Goal: Task Accomplishment & Management: Manage account settings

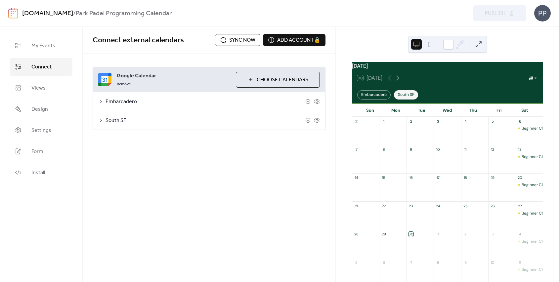
scroll to position [5, 0]
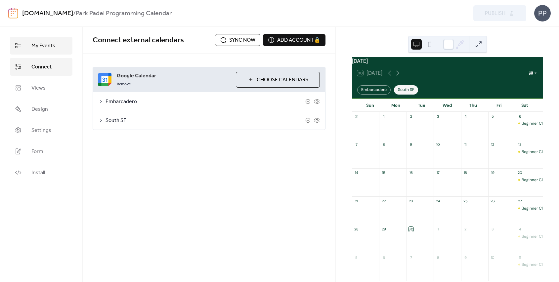
click at [38, 48] on span "My Events" at bounding box center [43, 46] width 24 height 8
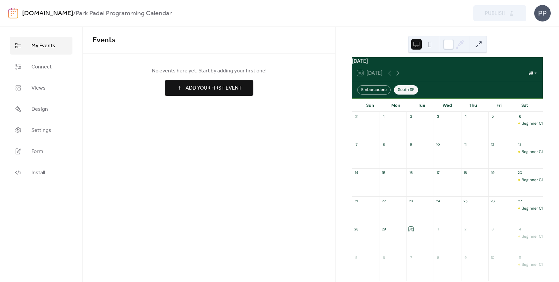
click at [478, 46] on button at bounding box center [479, 44] width 11 height 11
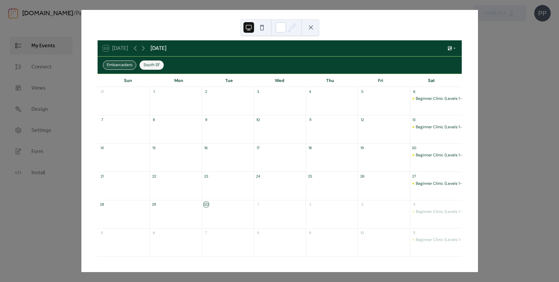
click at [126, 64] on div "Embarcadero" at bounding box center [119, 65] width 33 height 9
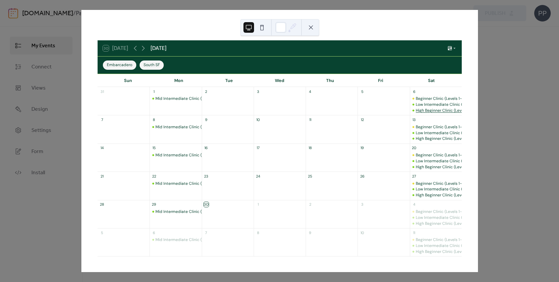
click at [425, 108] on div "High Beginner Clinic (Level 1)" at bounding box center [442, 111] width 53 height 6
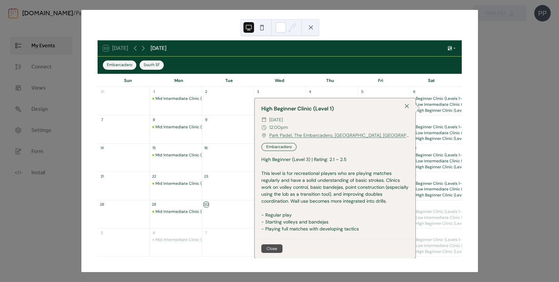
click at [215, 203] on div "30" at bounding box center [228, 204] width 52 height 9
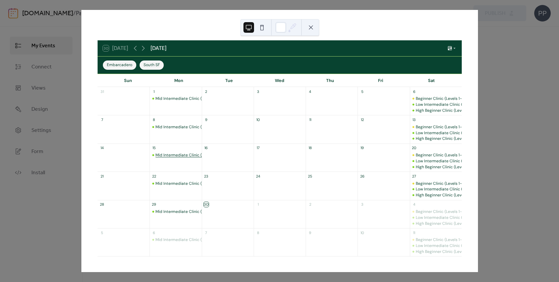
click at [180, 155] on div "Mid Intermediate Clinic (Level 2)" at bounding box center [186, 156] width 61 height 6
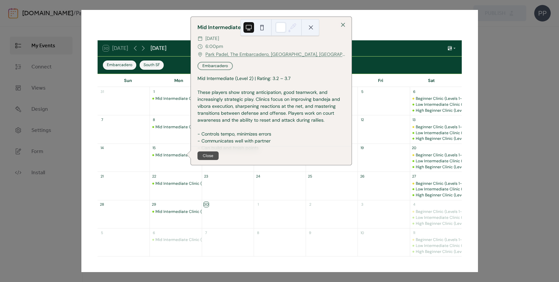
scroll to position [12, 0]
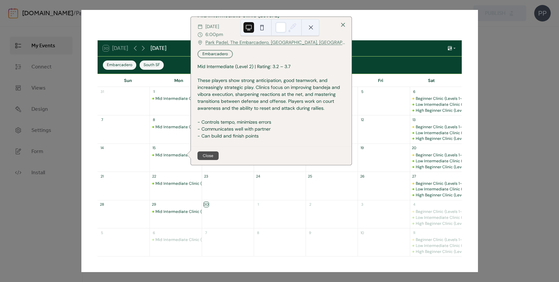
click at [209, 150] on div "Close" at bounding box center [271, 155] width 161 height 19
click at [209, 154] on button "Close" at bounding box center [208, 156] width 21 height 9
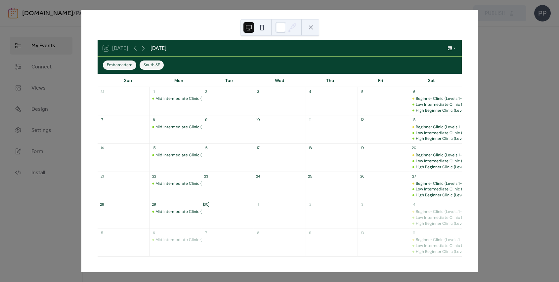
click at [81, 33] on div "30 Today September 2025 Embarcadero South SF Sun Mon Tue Wed Thu Fri Sat 31 1 M…" at bounding box center [279, 141] width 397 height 262
click at [81, 31] on div "30 Today September 2025 Embarcadero South SF Sun Mon Tue Wed Thu Fri Sat 31 1 M…" at bounding box center [279, 141] width 397 height 262
click at [309, 23] on button at bounding box center [311, 27] width 11 height 11
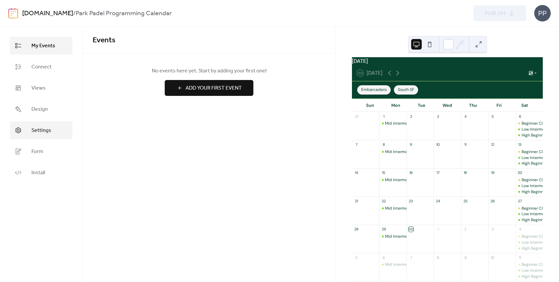
click at [37, 130] on span "Settings" at bounding box center [41, 131] width 20 height 8
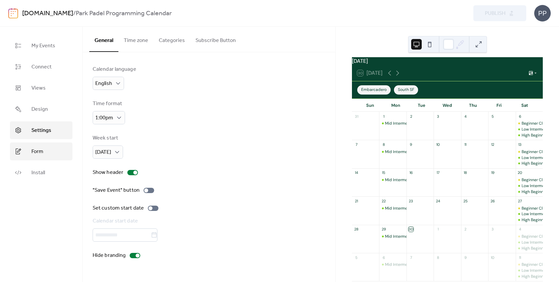
click at [23, 148] on link "Form" at bounding box center [41, 152] width 63 height 18
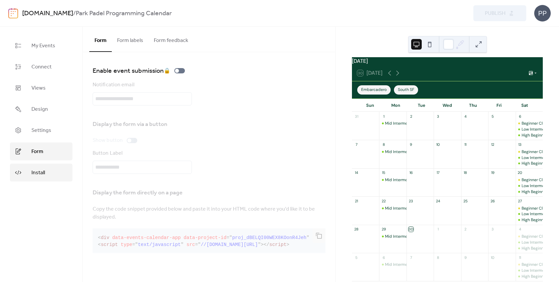
click at [33, 169] on span "Install" at bounding box center [38, 173] width 14 height 8
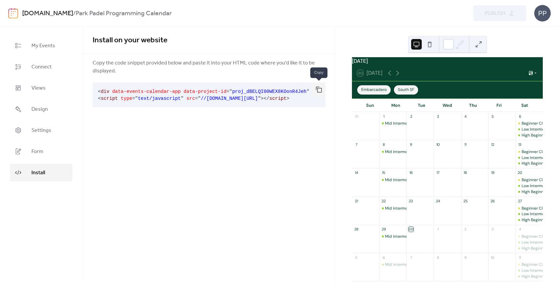
click at [319, 88] on button "button" at bounding box center [318, 89] width 13 height 15
click at [249, 143] on div "Install on your website Copy the code snippet provided below and paste it into …" at bounding box center [209, 154] width 253 height 255
click at [45, 60] on link "Connect" at bounding box center [41, 67] width 63 height 18
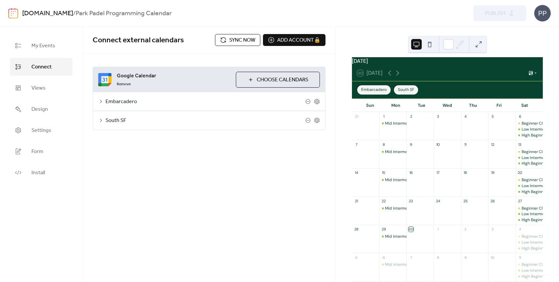
click at [276, 87] on button "Choose Calendars" at bounding box center [278, 80] width 84 height 16
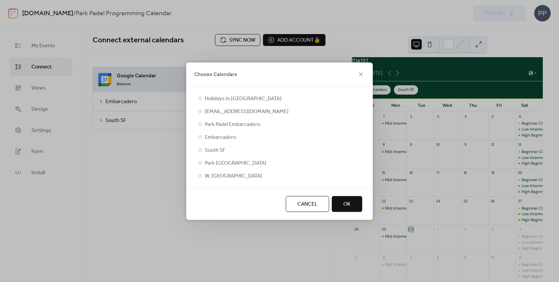
click at [218, 160] on span "Park [GEOGRAPHIC_DATA]" at bounding box center [236, 164] width 62 height 8
click at [203, 175] on div at bounding box center [200, 175] width 7 height 7
click at [201, 175] on div at bounding box center [200, 176] width 4 height 4
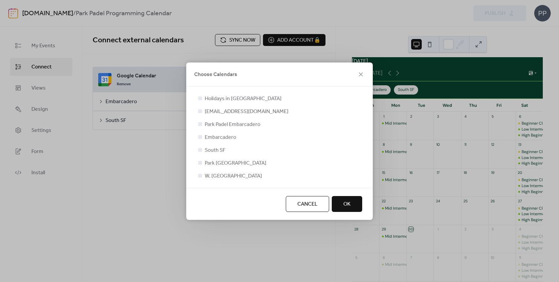
click at [201, 175] on div at bounding box center [200, 176] width 4 height 4
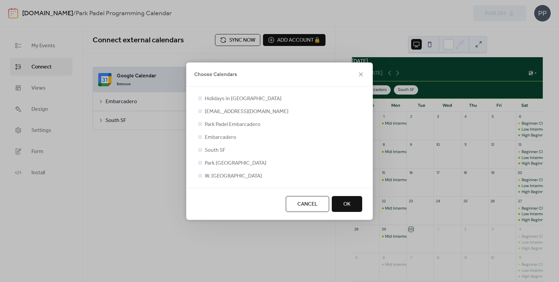
click at [306, 201] on span "Cancel" at bounding box center [307, 205] width 20 height 8
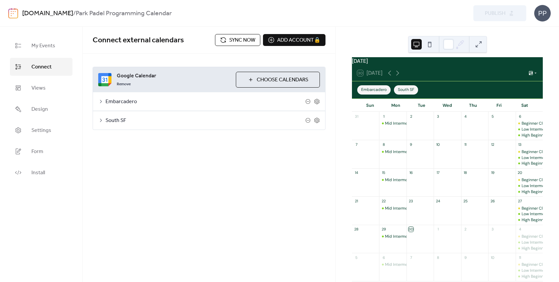
click at [283, 43] on div "Add account 🔒 🔒" at bounding box center [294, 40] width 63 height 12
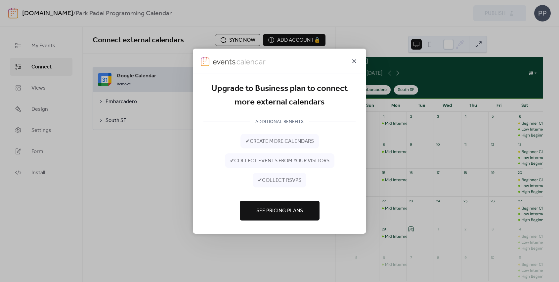
click at [354, 62] on icon at bounding box center [354, 61] width 8 height 8
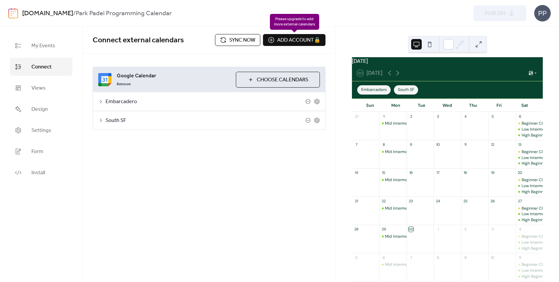
click at [298, 43] on div "Add account 🔒 🔒" at bounding box center [294, 40] width 63 height 12
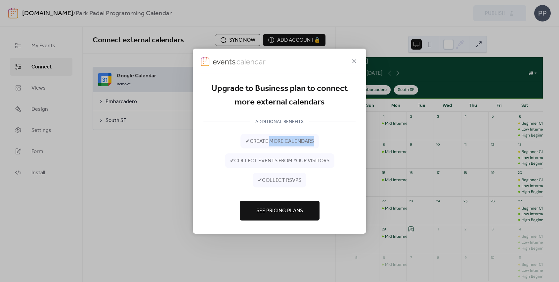
drag, startPoint x: 271, startPoint y: 141, endPoint x: 322, endPoint y: 141, distance: 50.3
click at [320, 141] on div "✔ create more calendars ✔ collect events from your visitors ✔ collect RSVPs" at bounding box center [280, 161] width 152 height 54
click at [285, 160] on span "✔ collect events from your visitors" at bounding box center [280, 161] width 100 height 8
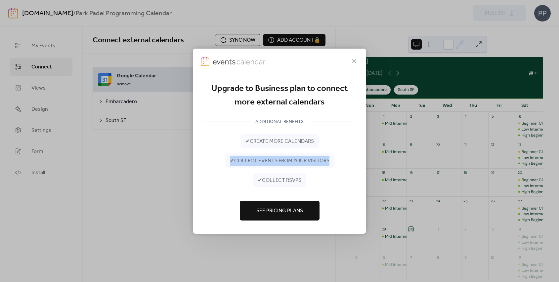
click at [285, 160] on span "✔ collect events from your visitors" at bounding box center [280, 161] width 100 height 8
click at [279, 212] on span "See Pricing Plans" at bounding box center [279, 211] width 47 height 8
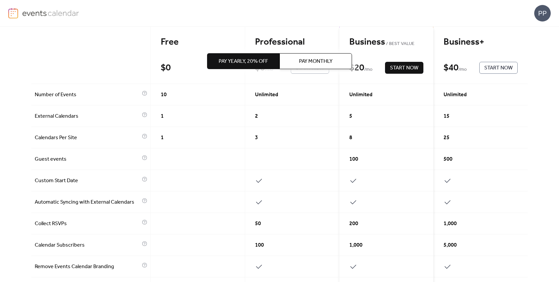
scroll to position [69, 0]
click at [255, 137] on span "3" at bounding box center [256, 138] width 3 height 8
click at [261, 137] on div "3" at bounding box center [292, 138] width 94 height 22
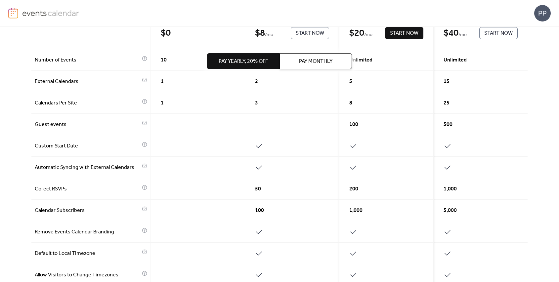
scroll to position [101, 0]
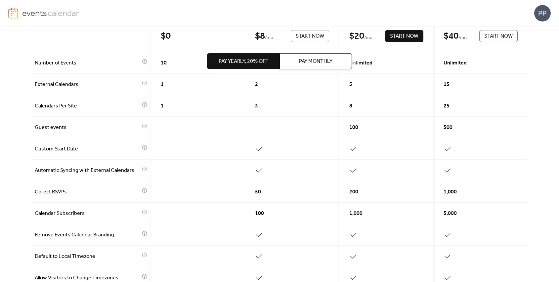
click at [349, 126] on span "100" at bounding box center [353, 128] width 9 height 8
click at [372, 126] on div "100" at bounding box center [387, 128] width 94 height 22
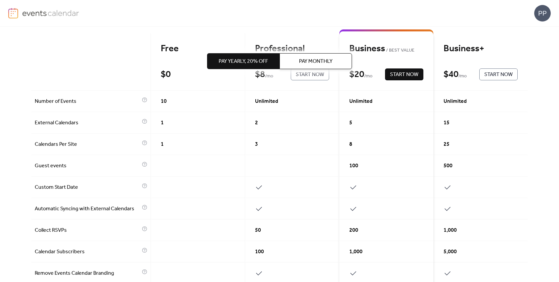
scroll to position [38, 0]
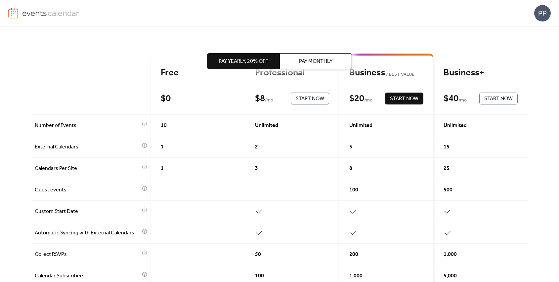
click at [387, 94] on button "Start Now" at bounding box center [404, 99] width 38 height 12
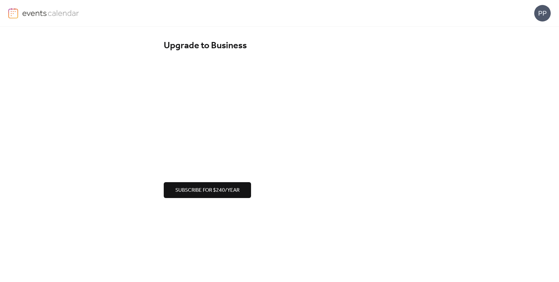
click at [134, 162] on div "Upgrade to Business Subscribe for $240/year" at bounding box center [279, 119] width 559 height 185
click at [116, 145] on div "Upgrade to Business Subscribe for $240/year" at bounding box center [279, 119] width 559 height 185
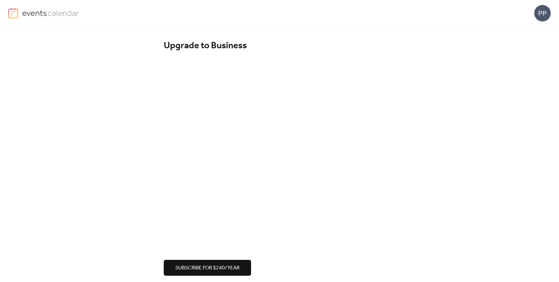
scroll to position [7, 0]
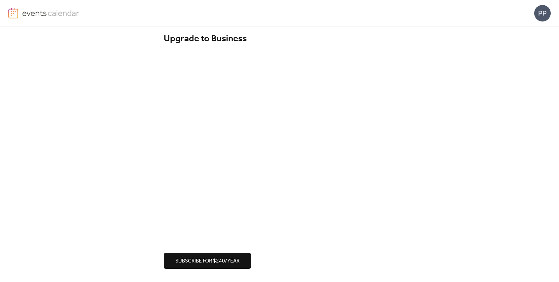
click at [210, 263] on span "Subscribe for $240/year" at bounding box center [207, 261] width 64 height 8
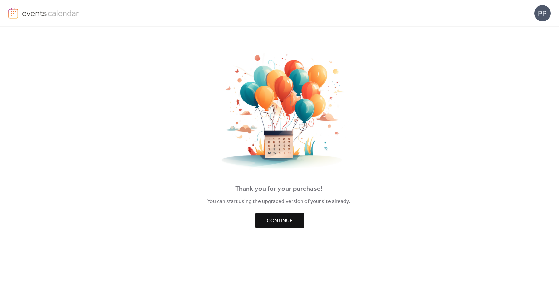
click at [278, 222] on span "Continue" at bounding box center [280, 221] width 26 height 8
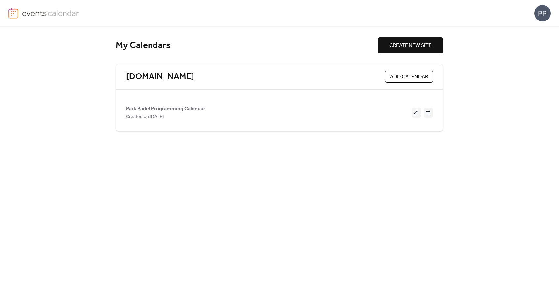
click at [229, 33] on div "My Calendars CREATE NEW SITE [DOMAIN_NAME] ADD CALENDAR Park Padel Programming …" at bounding box center [280, 154] width 344 height 255
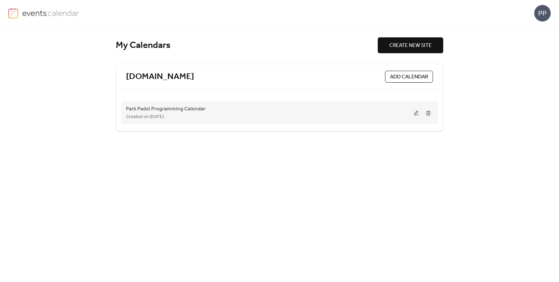
click at [415, 111] on button at bounding box center [416, 113] width 9 height 10
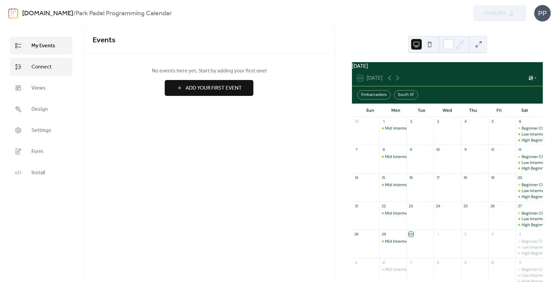
click at [43, 68] on span "Connect" at bounding box center [41, 67] width 20 height 8
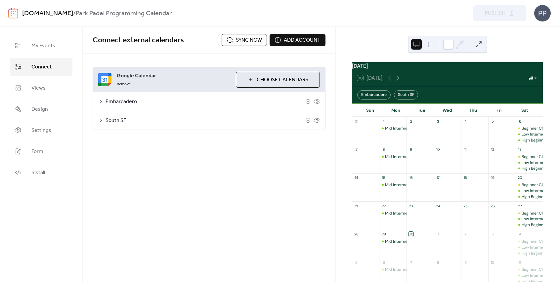
click at [259, 71] on div "Google Calendar Remove Choose Calendars" at bounding box center [209, 79] width 232 height 25
click at [260, 74] on button "Choose Calendars" at bounding box center [278, 80] width 84 height 16
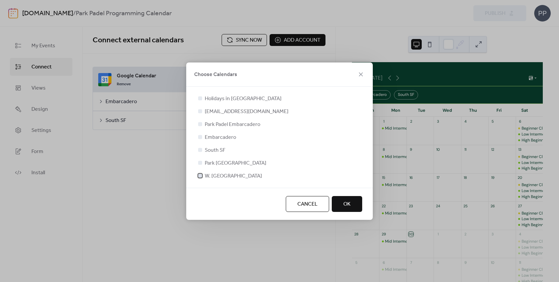
click at [201, 176] on div at bounding box center [200, 176] width 4 height 4
click at [350, 197] on button "OK" at bounding box center [347, 204] width 30 height 16
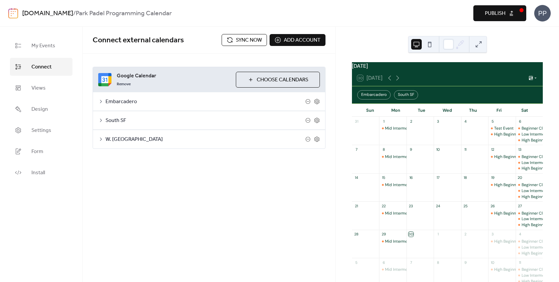
click at [117, 117] on span "South SF" at bounding box center [206, 121] width 200 height 8
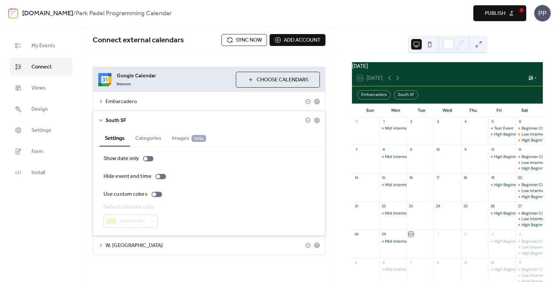
click at [109, 105] on span "Embarcadero" at bounding box center [206, 102] width 200 height 8
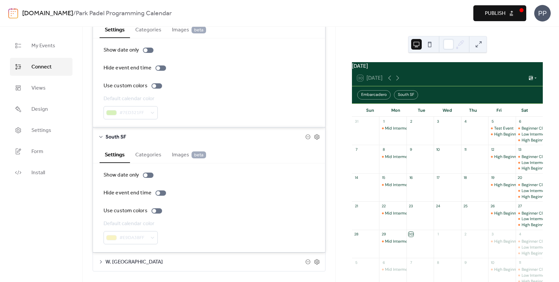
scroll to position [106, 0]
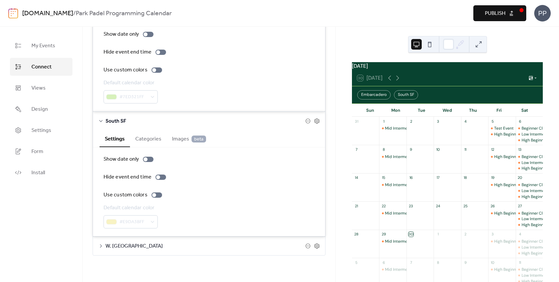
click at [133, 243] on span "W. [GEOGRAPHIC_DATA]" at bounding box center [206, 247] width 200 height 8
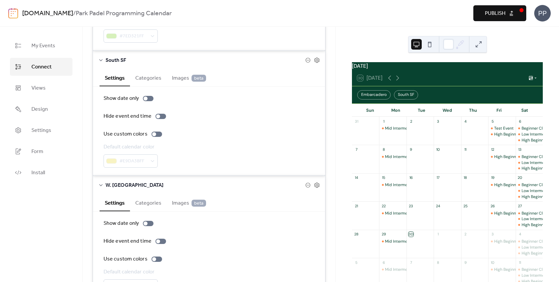
scroll to position [212, 0]
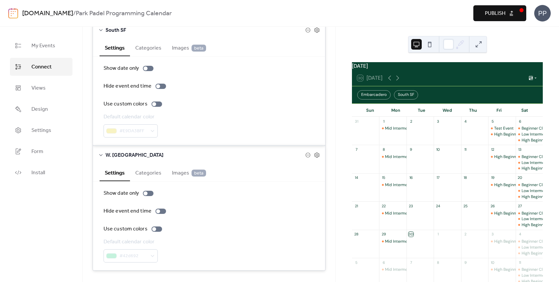
click at [179, 178] on button "Images beta" at bounding box center [189, 172] width 45 height 16
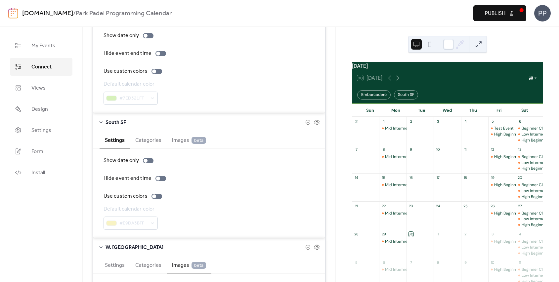
scroll to position [0, 0]
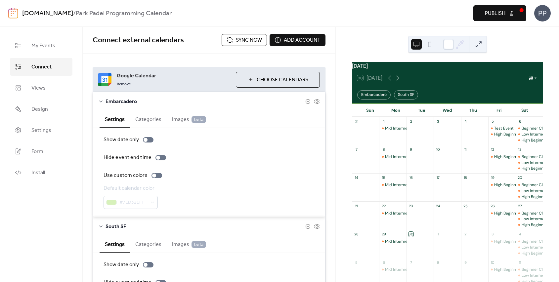
click at [178, 120] on span "Images beta" at bounding box center [189, 120] width 34 height 8
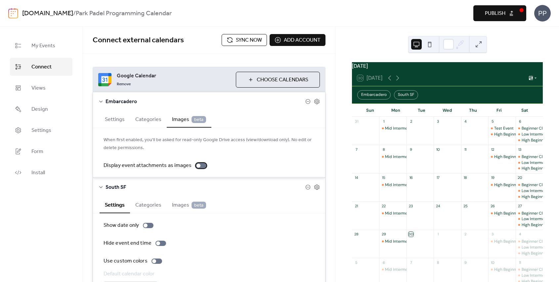
click at [197, 165] on div at bounding box center [199, 166] width 4 height 4
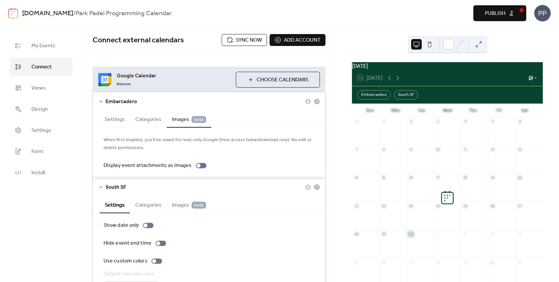
click at [147, 119] on button "Categories" at bounding box center [148, 119] width 37 height 16
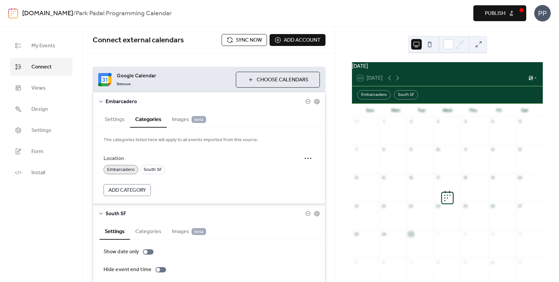
scroll to position [4, 0]
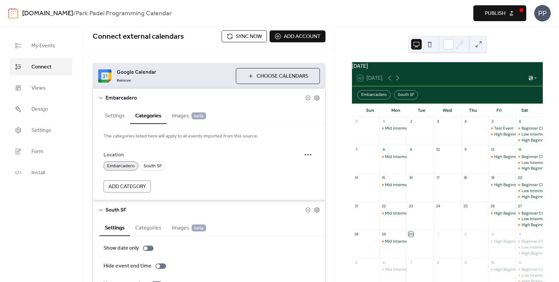
click at [143, 188] on span "Add Category" at bounding box center [127, 187] width 37 height 8
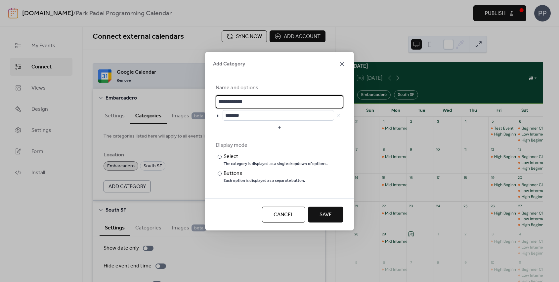
click at [341, 65] on icon at bounding box center [342, 64] width 8 height 8
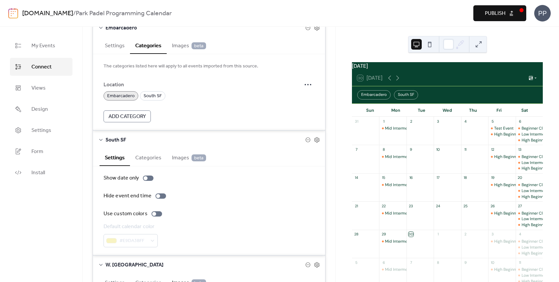
scroll to position [75, 0]
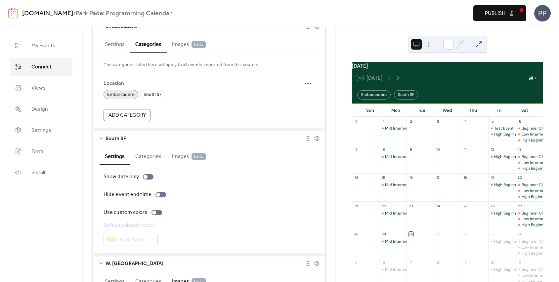
click at [162, 156] on button "Categories" at bounding box center [148, 156] width 37 height 16
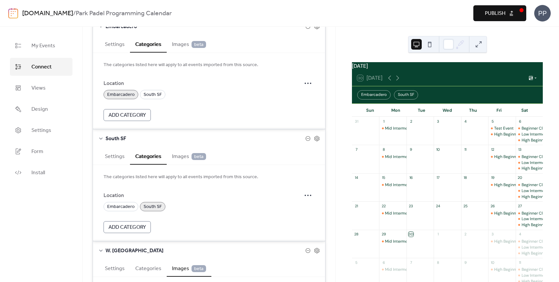
scroll to position [132, 0]
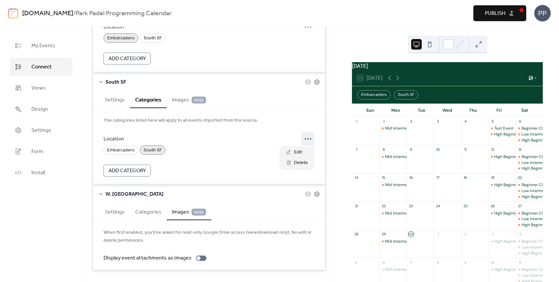
click at [303, 136] on icon at bounding box center [308, 139] width 11 height 11
click at [303, 150] on div "Edit" at bounding box center [297, 152] width 32 height 11
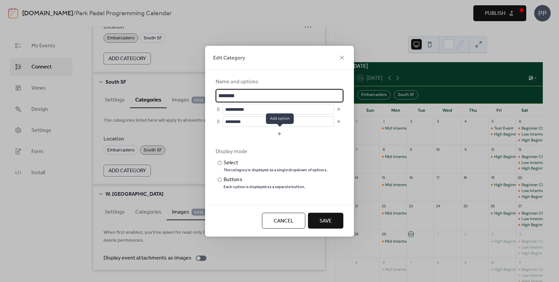
click at [252, 136] on button "button" at bounding box center [280, 133] width 128 height 11
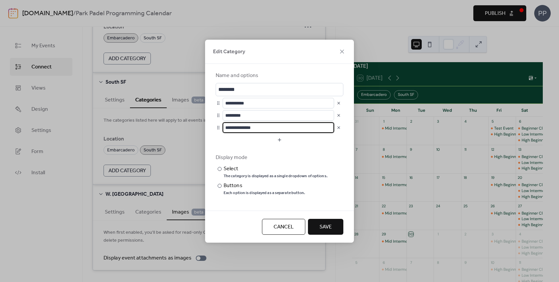
type input "**********"
click at [326, 224] on span "Save" at bounding box center [326, 227] width 12 height 8
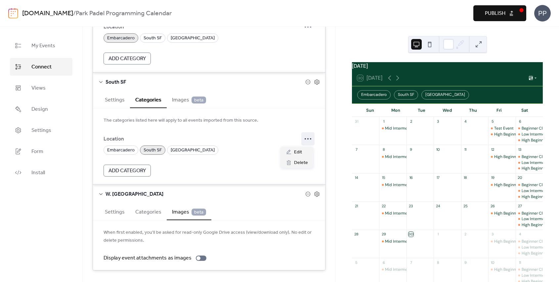
click at [307, 141] on icon at bounding box center [308, 139] width 11 height 11
click at [297, 152] on span "Edit" at bounding box center [298, 153] width 8 height 8
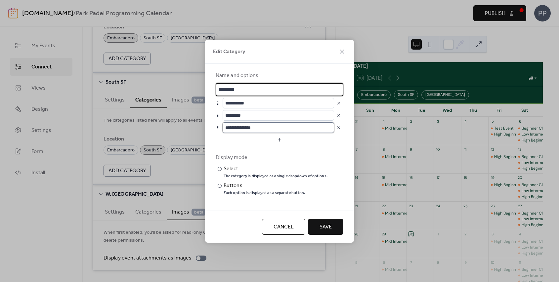
click at [231, 123] on input "**********" at bounding box center [279, 127] width 112 height 11
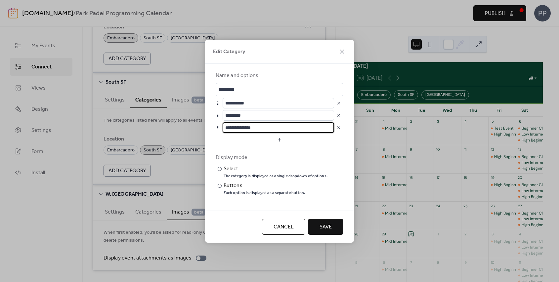
click at [231, 123] on input "**********" at bounding box center [279, 127] width 112 height 11
type input "**********"
click at [331, 231] on span "Save" at bounding box center [326, 227] width 12 height 8
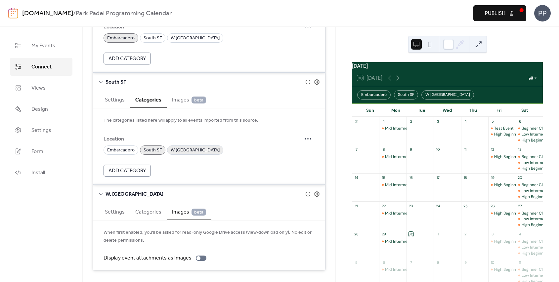
scroll to position [147, 0]
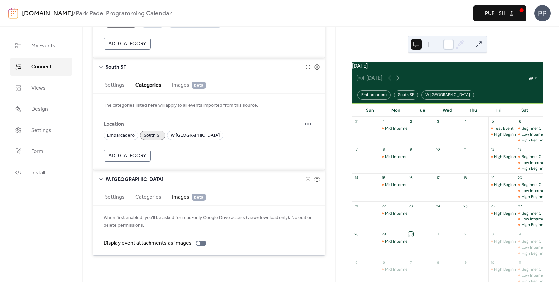
click at [118, 198] on button "Settings" at bounding box center [115, 197] width 30 height 16
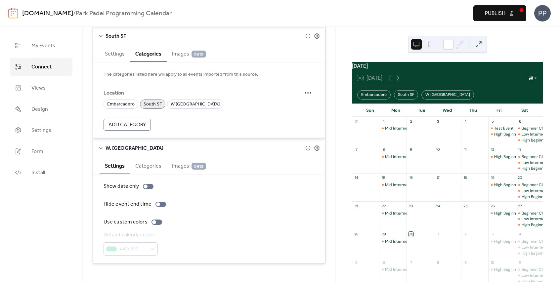
click at [150, 167] on button "Categories" at bounding box center [148, 166] width 37 height 16
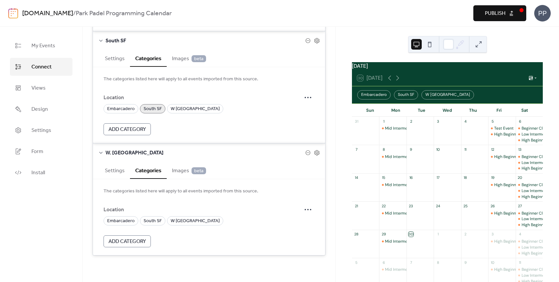
scroll to position [173, 0]
click at [183, 219] on span "W [GEOGRAPHIC_DATA]" at bounding box center [195, 221] width 49 height 8
click at [95, 172] on div "Settings Categories Images beta" at bounding box center [209, 170] width 232 height 17
click at [114, 172] on button "Settings" at bounding box center [115, 170] width 30 height 16
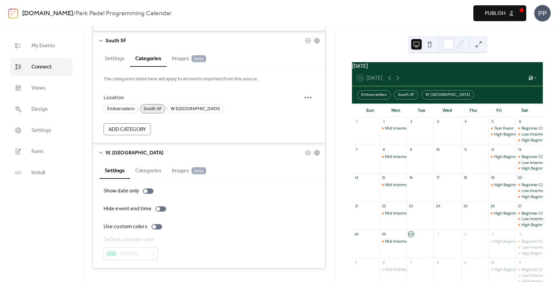
scroll to position [186, 0]
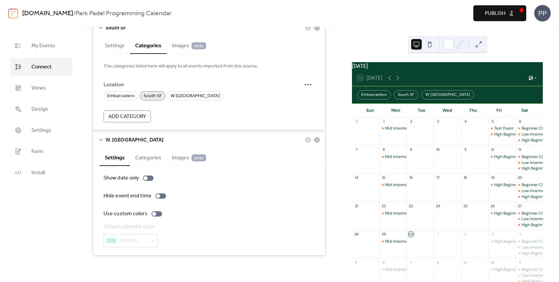
click at [129, 237] on div "#42d692" at bounding box center [131, 240] width 54 height 13
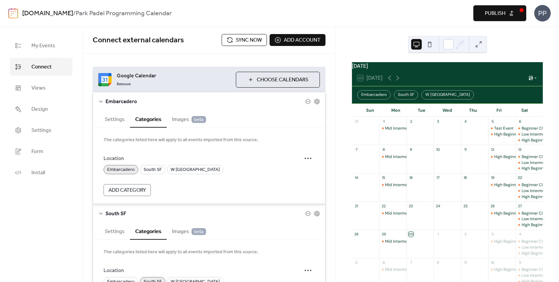
click at [123, 117] on button "Settings" at bounding box center [115, 119] width 30 height 16
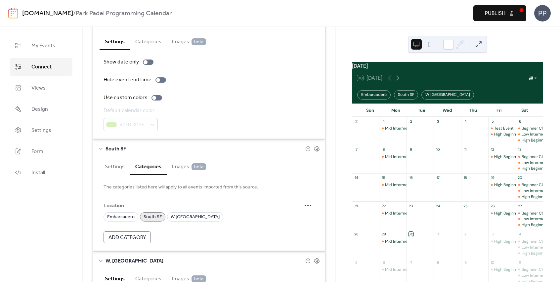
scroll to position [79, 0]
click at [155, 100] on label "Use custom colors" at bounding box center [134, 97] width 61 height 8
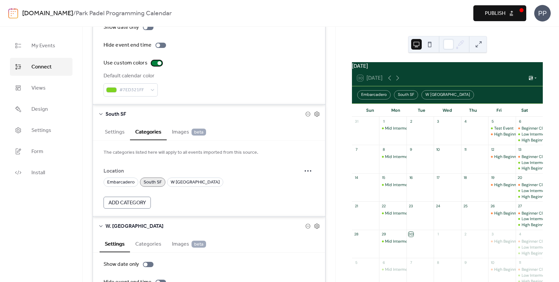
scroll to position [114, 0]
click at [113, 128] on button "Settings" at bounding box center [115, 130] width 30 height 16
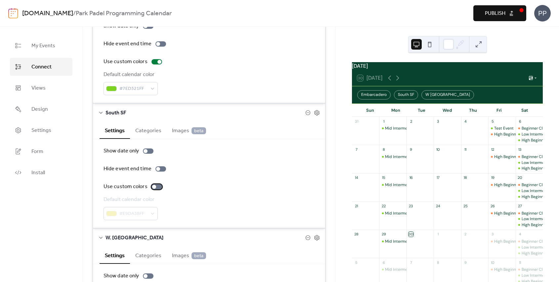
click at [156, 186] on div at bounding box center [157, 186] width 11 height 5
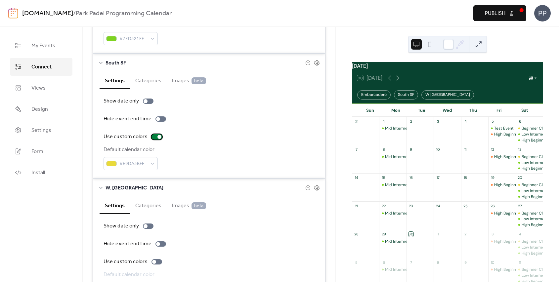
scroll to position [212, 0]
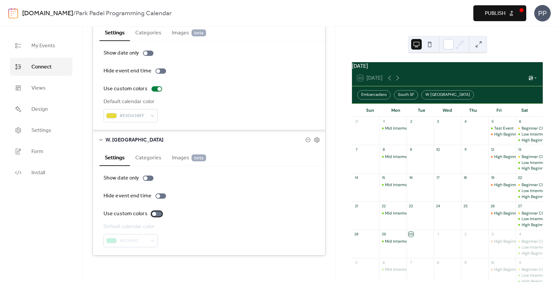
click at [157, 210] on label "Use custom colors" at bounding box center [134, 214] width 61 height 8
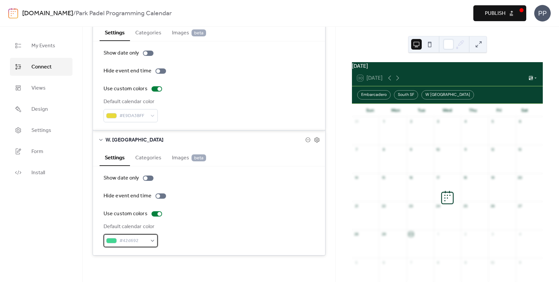
click at [144, 238] on span "#42d692" at bounding box center [133, 241] width 28 height 8
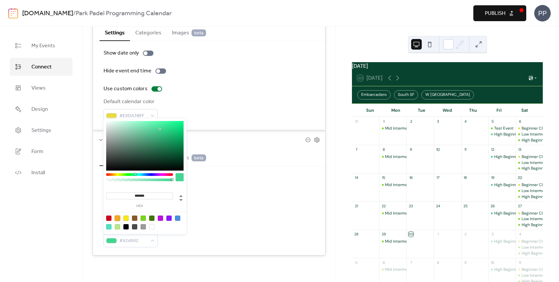
click at [117, 218] on div at bounding box center [117, 218] width 5 height 5
type input "*******"
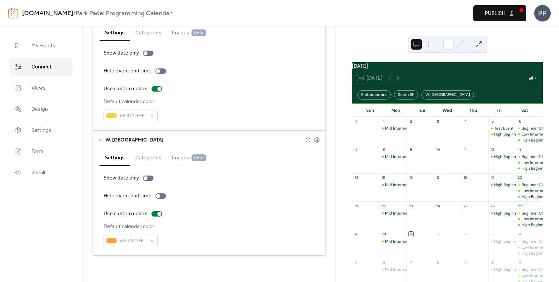
click at [336, 146] on div "[DATE] 30 [DATE] Embarcadero [GEOGRAPHIC_DATA] W [GEOGRAPHIC_DATA] Sun Mon Tue …" at bounding box center [447, 154] width 223 height 255
click at [531, 80] on icon at bounding box center [530, 77] width 5 height 5
click at [506, 11] on button "Publish" at bounding box center [500, 13] width 53 height 16
click at [52, 135] on link "Settings" at bounding box center [41, 130] width 63 height 18
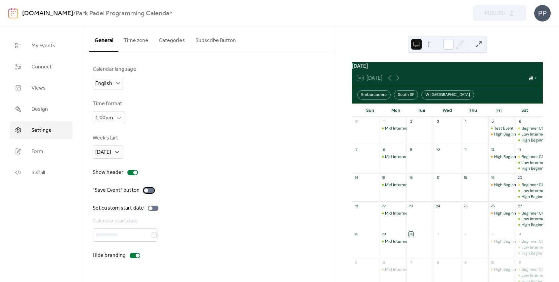
click at [149, 190] on div at bounding box center [149, 190] width 11 height 5
click at [176, 38] on button "Categories" at bounding box center [172, 39] width 37 height 24
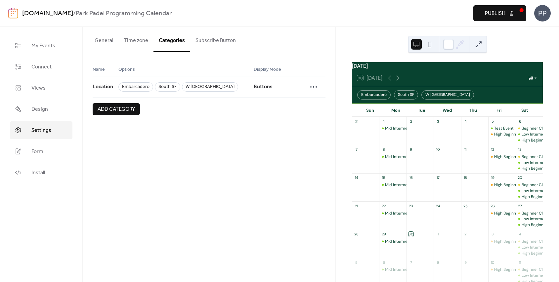
click at [222, 38] on button "Subscribe Button" at bounding box center [215, 39] width 51 height 24
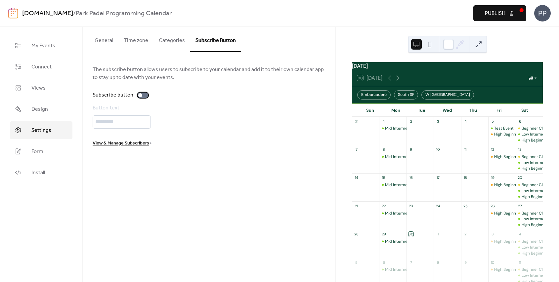
click at [142, 95] on div at bounding box center [143, 95] width 11 height 5
click at [403, 131] on div "Mid Intermediate Clinic (Level 2)" at bounding box center [415, 129] width 61 height 6
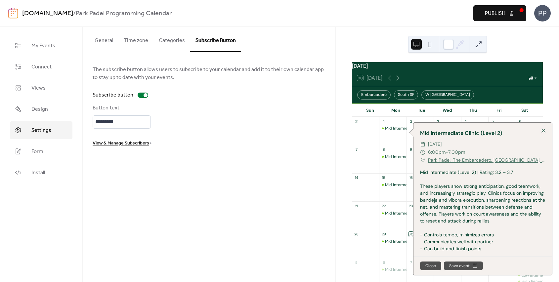
scroll to position [3, 0]
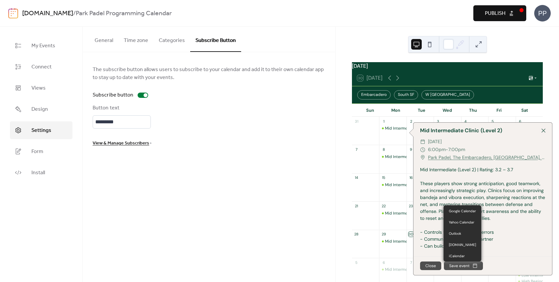
click at [457, 266] on button "Save event" at bounding box center [463, 266] width 39 height 9
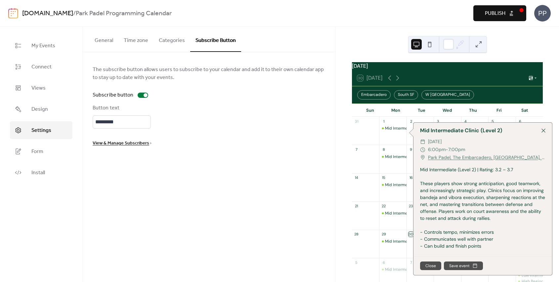
click at [155, 97] on div "Subscribe button" at bounding box center [209, 95] width 233 height 8
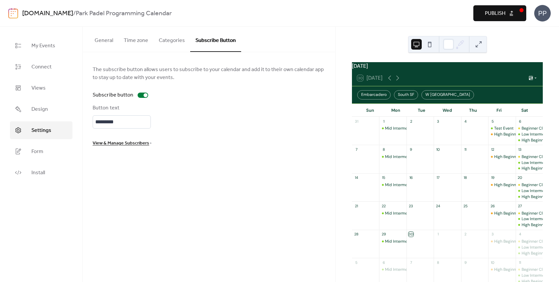
click at [145, 100] on div "The subscribe button allows users to subscribe to your calendar and add it to t…" at bounding box center [209, 107] width 233 height 82
click at [144, 95] on div at bounding box center [146, 95] width 4 height 4
click at [44, 151] on link "Form" at bounding box center [41, 152] width 63 height 18
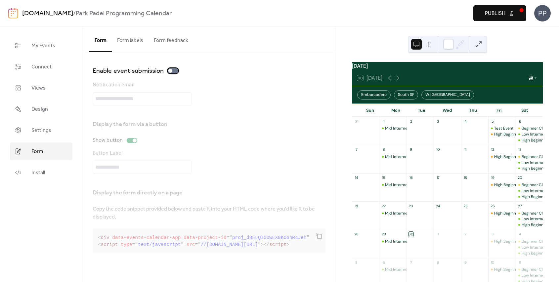
click at [175, 70] on div at bounding box center [173, 70] width 11 height 5
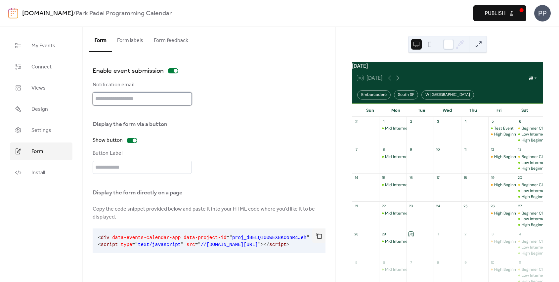
click at [126, 98] on input "text" at bounding box center [142, 98] width 99 height 13
click at [242, 160] on div "Display the form via a button Show button Button Label" at bounding box center [209, 144] width 233 height 59
click at [50, 175] on link "Install" at bounding box center [41, 173] width 63 height 18
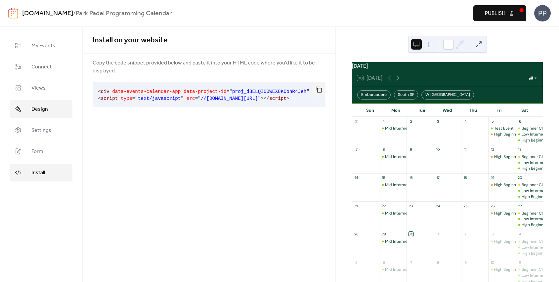
click at [35, 111] on span "Design" at bounding box center [39, 110] width 17 height 8
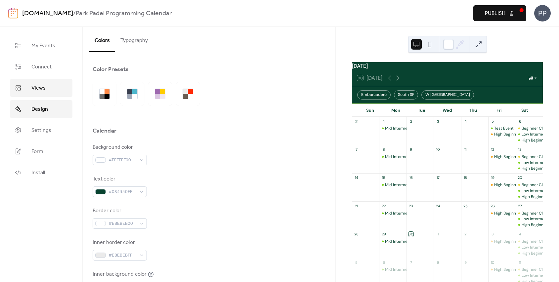
click at [22, 81] on link "Views" at bounding box center [41, 88] width 63 height 18
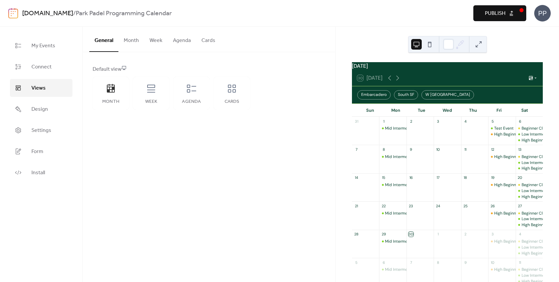
click at [427, 43] on button at bounding box center [430, 44] width 11 height 11
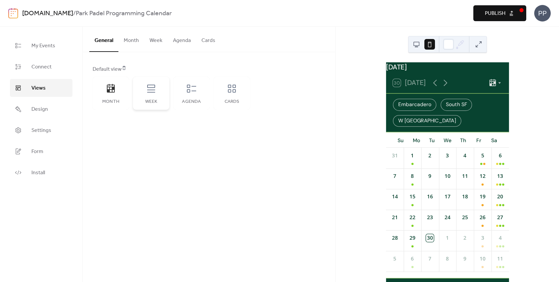
click at [147, 91] on icon at bounding box center [151, 88] width 11 height 11
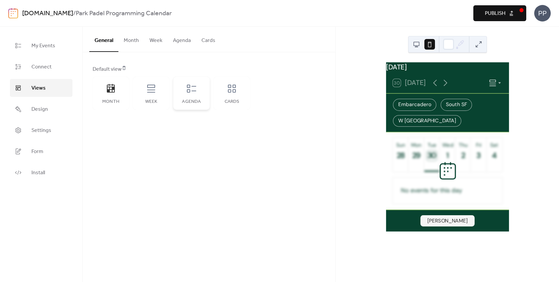
click at [184, 100] on div "Agenda" at bounding box center [191, 101] width 23 height 5
click at [157, 101] on div "Week" at bounding box center [151, 101] width 23 height 5
click at [49, 134] on span "Settings" at bounding box center [41, 131] width 20 height 8
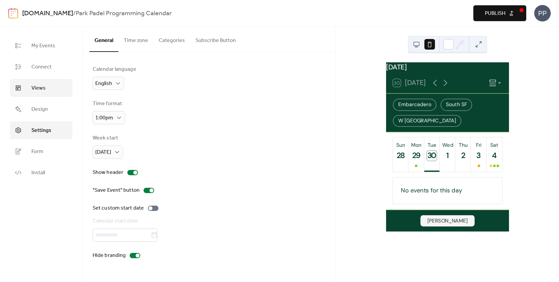
click at [45, 94] on link "Views" at bounding box center [41, 88] width 63 height 18
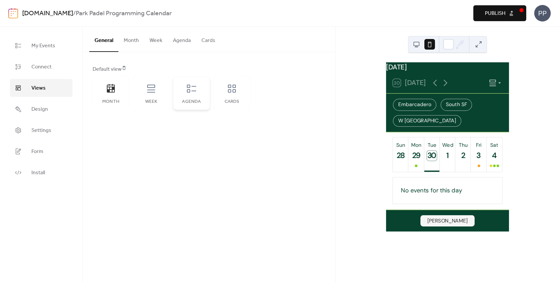
click at [188, 88] on icon at bounding box center [191, 89] width 9 height 8
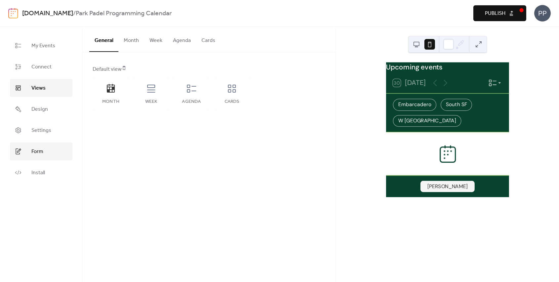
click at [40, 148] on span "Form" at bounding box center [37, 152] width 12 height 8
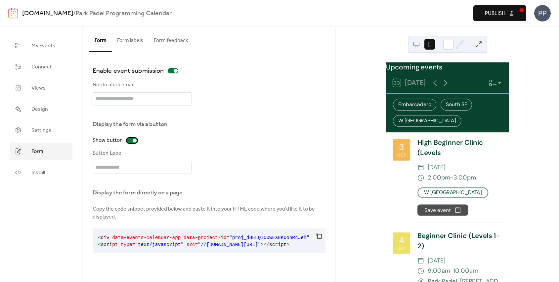
click at [133, 142] on div at bounding box center [135, 141] width 4 height 4
click at [173, 76] on div "Enable event submission Notification email Display the form via a button Show b…" at bounding box center [209, 161] width 233 height 191
click at [174, 72] on div at bounding box center [173, 70] width 11 height 5
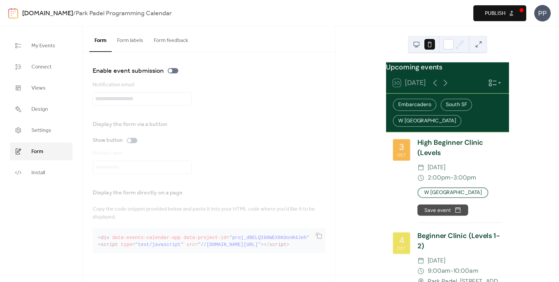
click at [127, 37] on button "Form labels" at bounding box center [130, 39] width 37 height 24
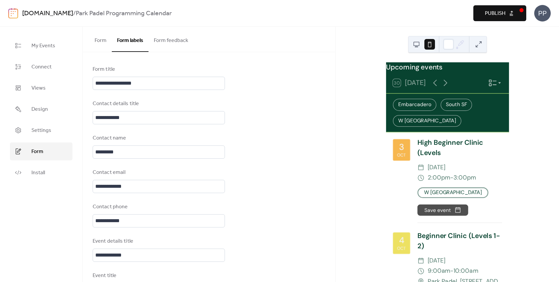
click at [168, 37] on button "Form feedback" at bounding box center [171, 39] width 45 height 24
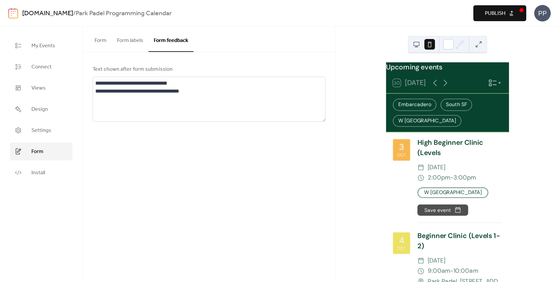
click at [98, 45] on button "Form" at bounding box center [100, 39] width 23 height 24
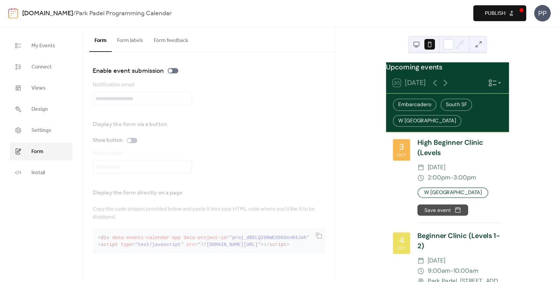
click at [498, 19] on button "Publish" at bounding box center [500, 13] width 53 height 16
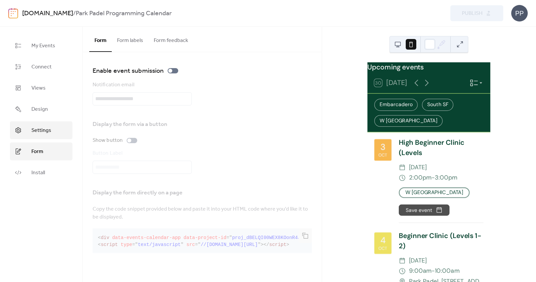
click at [32, 133] on span "Settings" at bounding box center [41, 131] width 20 height 8
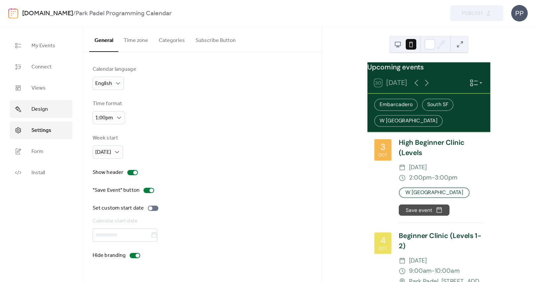
click at [37, 115] on link "Design" at bounding box center [41, 109] width 63 height 18
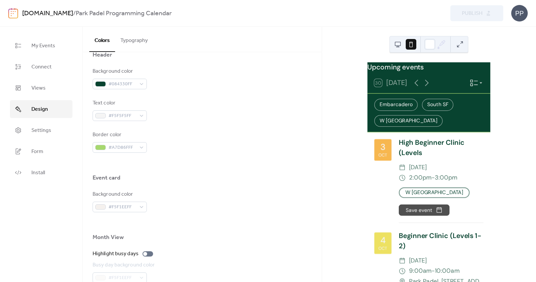
scroll to position [411, 0]
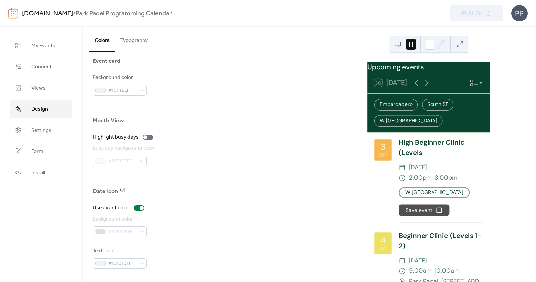
click at [30, 15] on link "[DOMAIN_NAME]" at bounding box center [47, 13] width 51 height 13
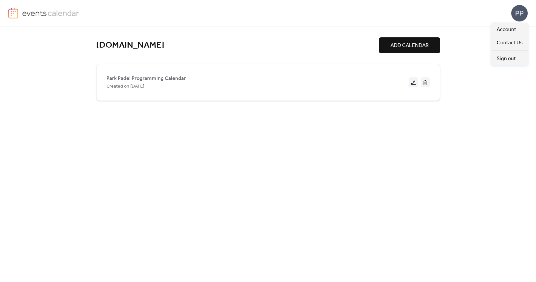
click at [519, 19] on div "PP" at bounding box center [520, 13] width 17 height 17
click at [510, 42] on span "Contact Us" at bounding box center [510, 43] width 26 height 8
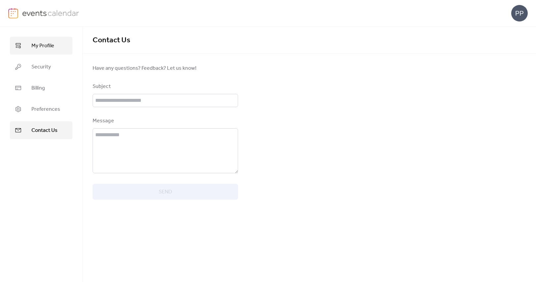
click at [36, 47] on span "My Profile" at bounding box center [42, 46] width 23 height 8
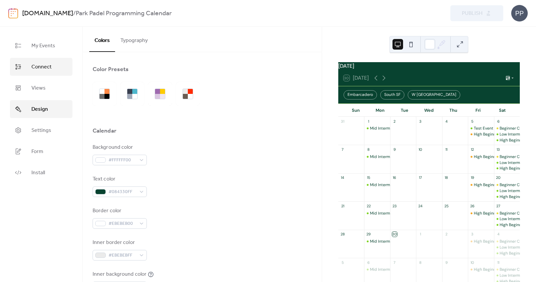
click at [41, 64] on span "Connect" at bounding box center [41, 67] width 20 height 8
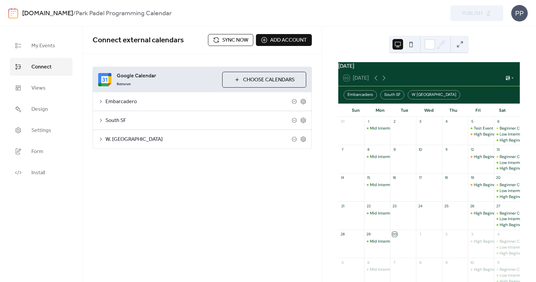
click at [97, 119] on div "South SF" at bounding box center [202, 120] width 219 height 19
click at [100, 119] on icon at bounding box center [100, 120] width 5 height 5
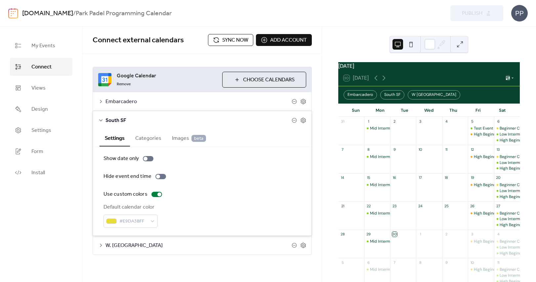
click at [172, 139] on span "Images beta" at bounding box center [189, 139] width 34 height 8
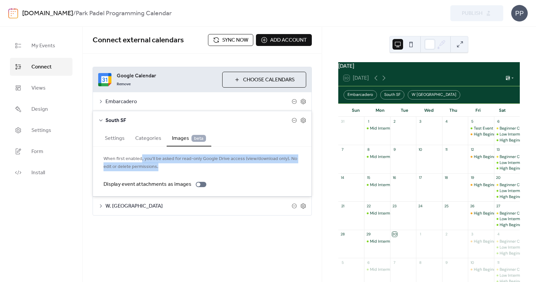
drag, startPoint x: 140, startPoint y: 158, endPoint x: 169, endPoint y: 164, distance: 29.6
click at [169, 164] on span "When first enabled, you'll be asked for read-only Google Drive access (view/dow…" at bounding box center [203, 163] width 198 height 16
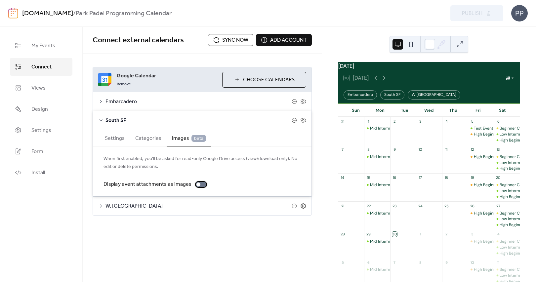
click at [199, 182] on div at bounding box center [201, 184] width 11 height 5
click at [229, 42] on span "Sync now" at bounding box center [235, 40] width 26 height 8
click at [478, 131] on div "Test Event" at bounding box center [484, 129] width 20 height 6
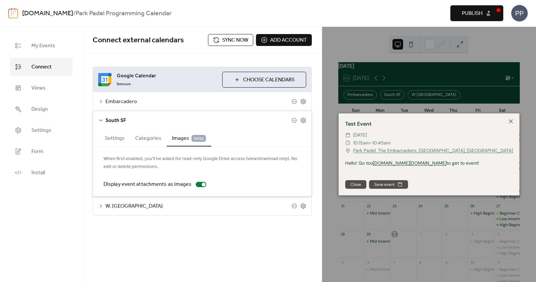
click at [404, 162] on link "[DOMAIN_NAME]" at bounding box center [391, 163] width 37 height 6
click at [512, 119] on icon at bounding box center [511, 121] width 8 height 8
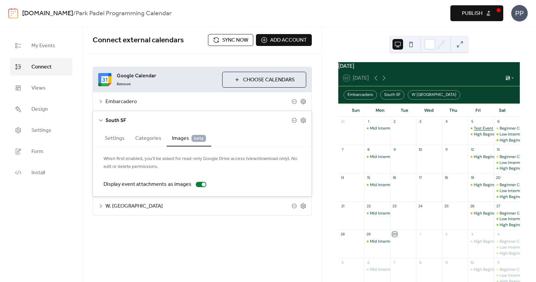
click at [478, 131] on div "Test Event" at bounding box center [484, 129] width 20 height 6
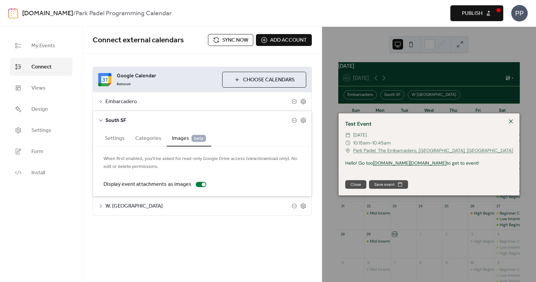
click at [513, 120] on icon at bounding box center [511, 121] width 8 height 8
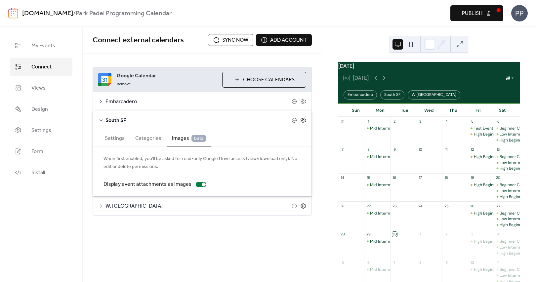
click at [301, 120] on icon at bounding box center [303, 120] width 6 height 6
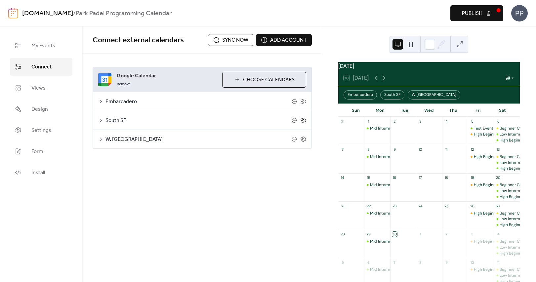
click at [301, 120] on icon at bounding box center [303, 120] width 6 height 6
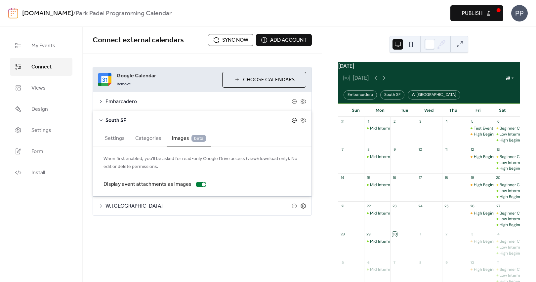
click at [296, 120] on icon at bounding box center [294, 120] width 5 height 5
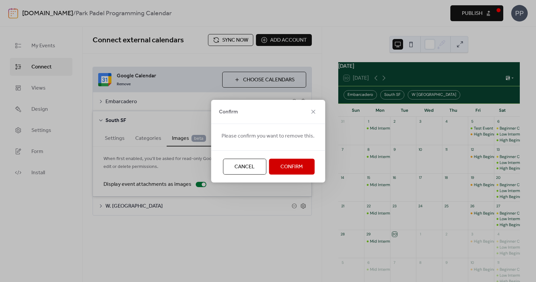
click at [244, 163] on span "Cancel" at bounding box center [245, 167] width 20 height 8
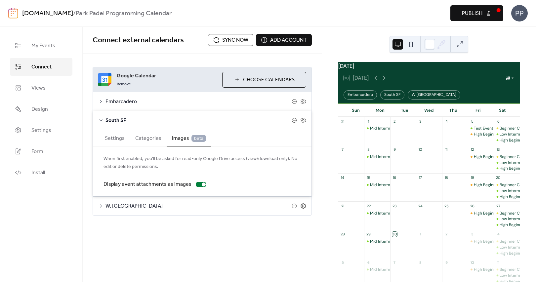
click at [235, 40] on span "Sync now" at bounding box center [235, 40] width 26 height 8
click at [376, 82] on icon at bounding box center [376, 78] width 8 height 8
click at [384, 82] on icon at bounding box center [384, 78] width 8 height 8
click at [400, 99] on div "South SF" at bounding box center [393, 94] width 24 height 9
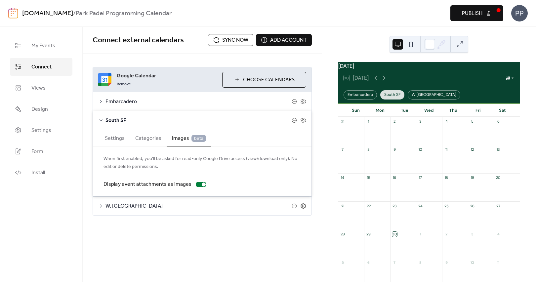
click at [394, 99] on div "South SF" at bounding box center [393, 94] width 24 height 9
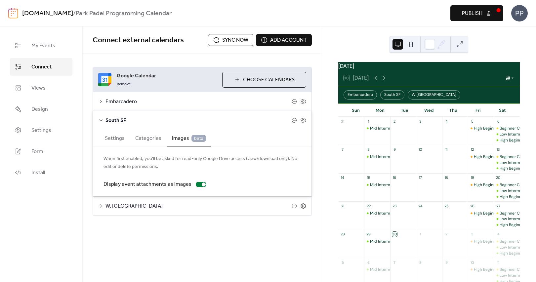
click at [227, 41] on span "Sync now" at bounding box center [235, 40] width 26 height 8
click at [98, 140] on div "Settings Categories Images beta" at bounding box center [202, 138] width 219 height 17
click at [114, 140] on button "Settings" at bounding box center [115, 138] width 30 height 16
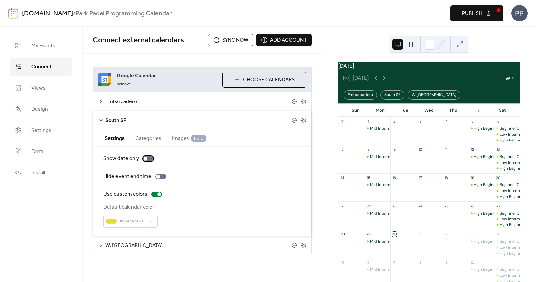
click at [149, 160] on div at bounding box center [148, 158] width 11 height 5
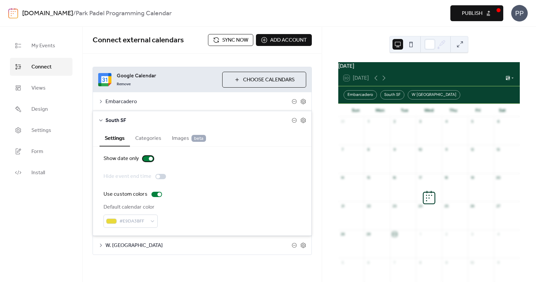
click at [149, 160] on div at bounding box center [151, 159] width 4 height 4
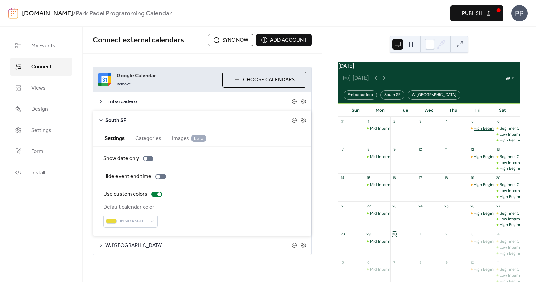
click at [482, 131] on div "High Beginner Clinic (Levels" at bounding box center [499, 129] width 51 height 6
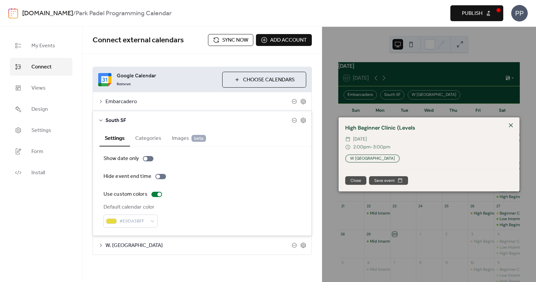
click at [513, 124] on icon at bounding box center [511, 125] width 8 height 8
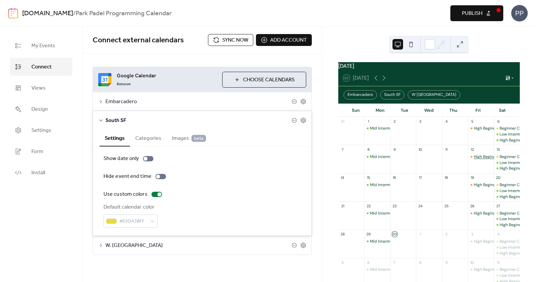
click at [481, 160] on div "High Beginner Clinic (Levels" at bounding box center [499, 157] width 51 height 6
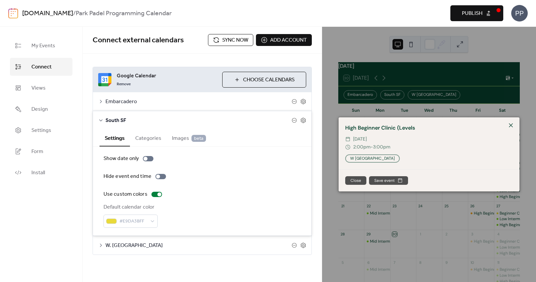
click at [511, 126] on icon at bounding box center [511, 125] width 4 height 4
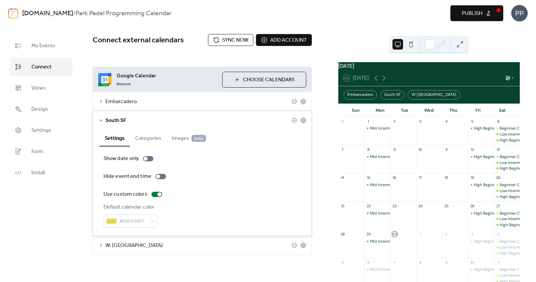
click at [221, 40] on button "Sync now" at bounding box center [230, 40] width 45 height 12
click at [240, 42] on span "Sync now" at bounding box center [235, 40] width 26 height 8
click at [474, 137] on div "tst" at bounding box center [476, 135] width 5 height 6
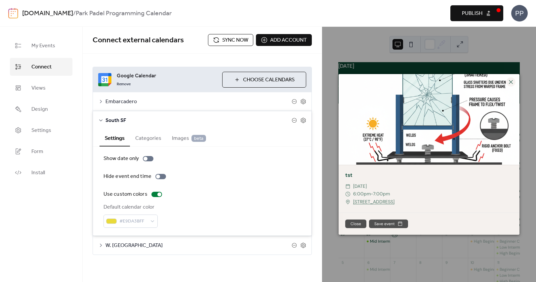
click at [221, 36] on button "Sync now" at bounding box center [230, 40] width 45 height 12
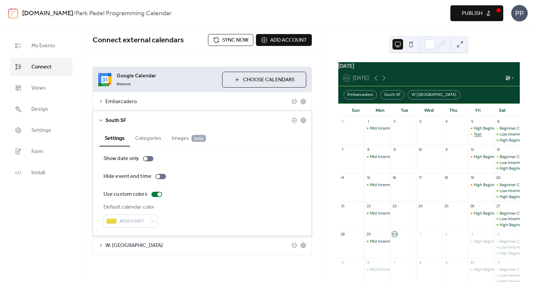
click at [474, 137] on div "Test" at bounding box center [478, 135] width 8 height 6
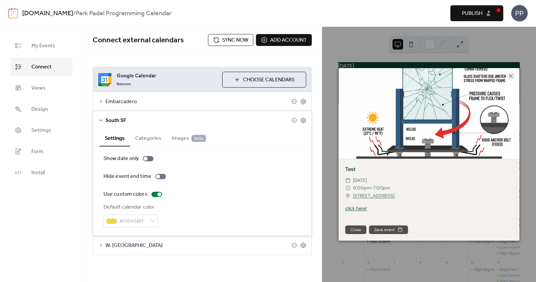
click at [357, 209] on link "click here!" at bounding box center [356, 208] width 22 height 6
